Goal: Check status: Check status

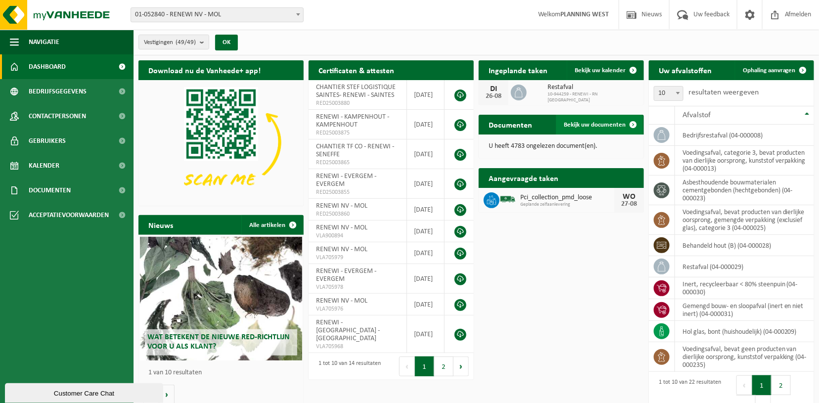
click at [575, 130] on link "Bekijk uw documenten" at bounding box center [599, 125] width 87 height 20
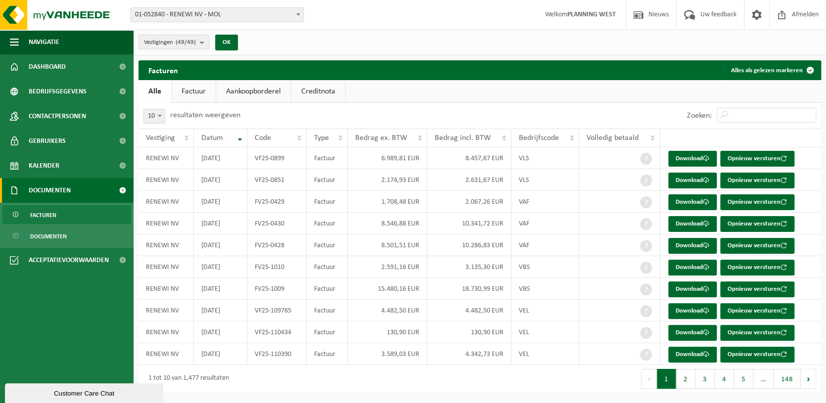
click at [269, 91] on link "Aankoopborderel" at bounding box center [253, 91] width 75 height 23
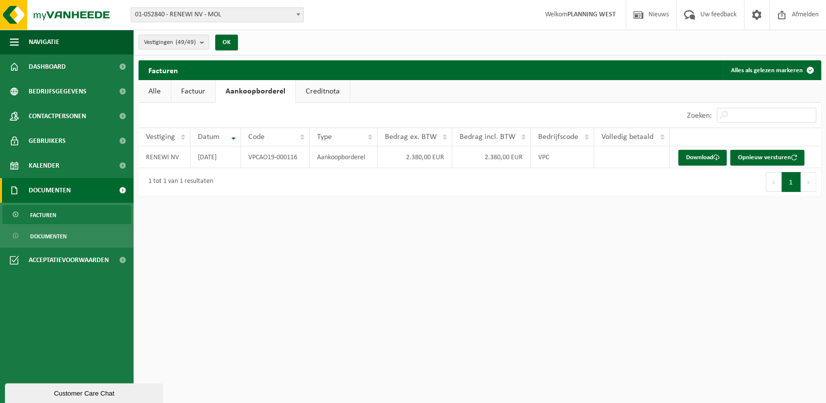
click at [318, 90] on link "Creditnota" at bounding box center [323, 91] width 54 height 23
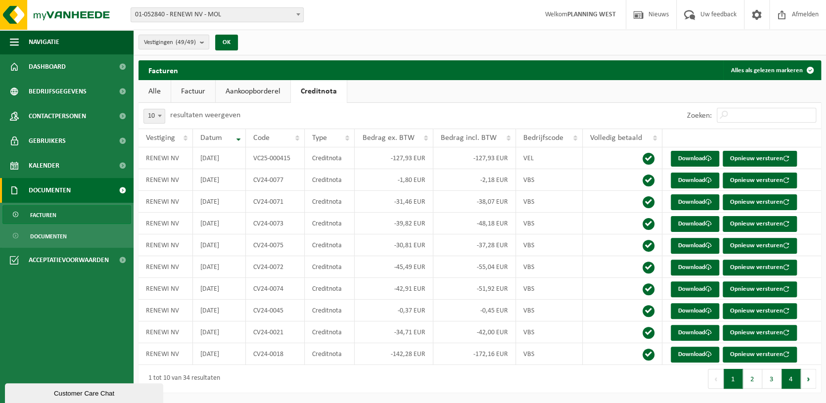
click at [785, 372] on button "4" at bounding box center [790, 379] width 19 height 20
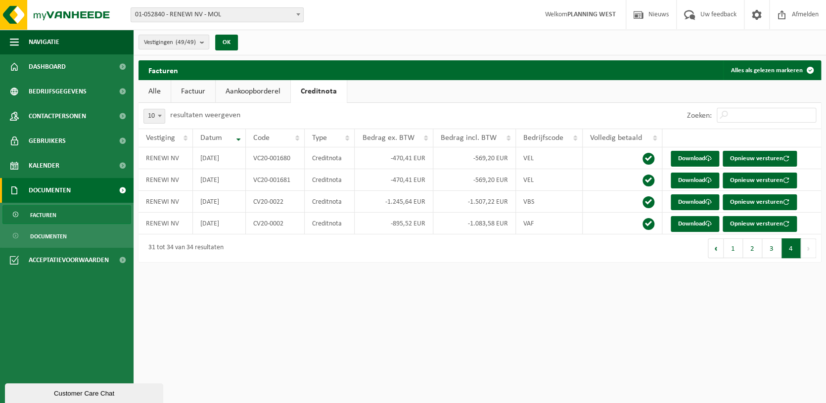
click at [192, 95] on link "Factuur" at bounding box center [193, 91] width 44 height 23
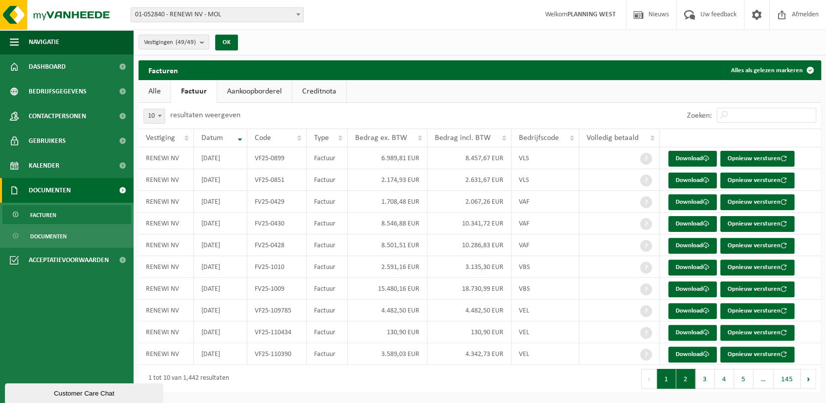
click at [687, 379] on button "2" at bounding box center [685, 379] width 19 height 20
click at [708, 377] on button "3" at bounding box center [704, 379] width 19 height 20
click at [719, 378] on button "4" at bounding box center [724, 379] width 19 height 20
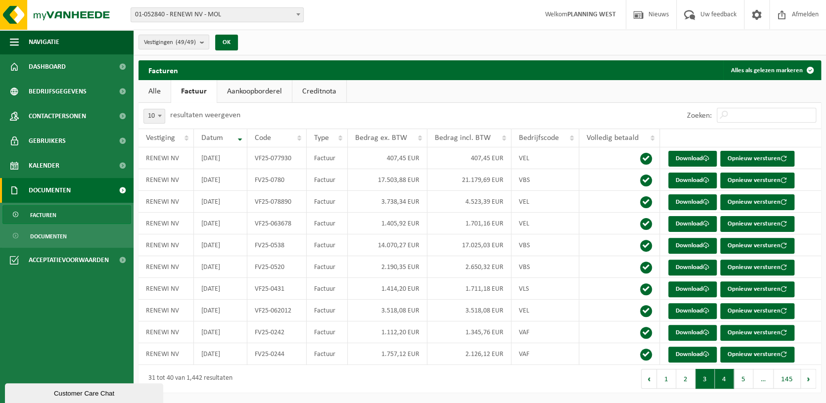
click at [703, 373] on button "3" at bounding box center [704, 379] width 19 height 20
